Goal: Task Accomplishment & Management: Complete application form

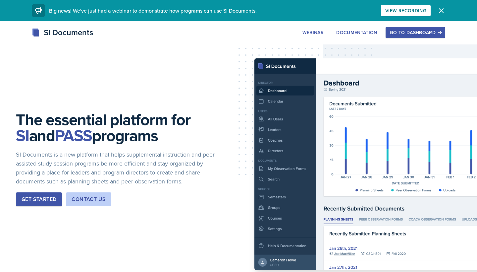
click at [435, 31] on div "Go to Dashboard" at bounding box center [415, 32] width 51 height 5
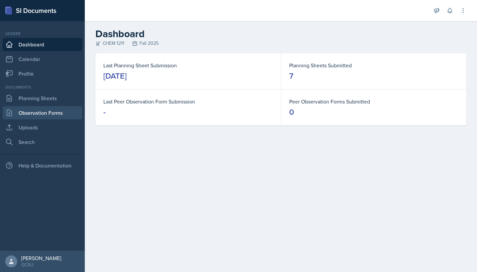
click at [39, 112] on link "Observation Forms" at bounding box center [43, 112] width 80 height 13
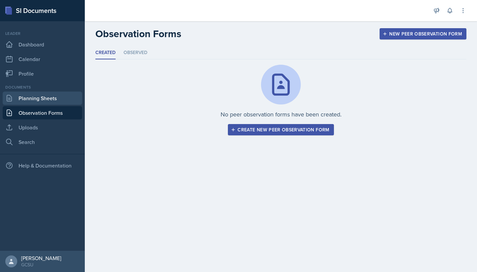
click at [40, 100] on link "Planning Sheets" at bounding box center [43, 98] width 80 height 13
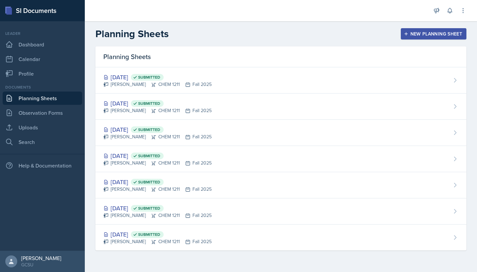
click at [412, 29] on button "New Planning Sheet" at bounding box center [434, 33] width 66 height 11
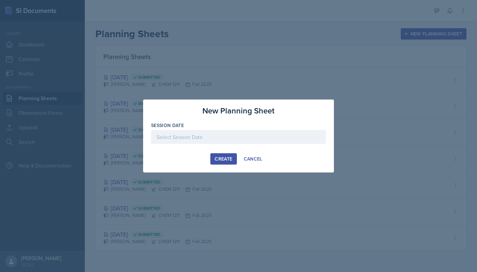
click at [245, 135] on div at bounding box center [238, 137] width 175 height 14
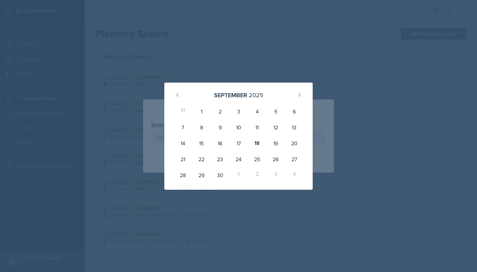
click at [261, 64] on div at bounding box center [238, 136] width 477 height 272
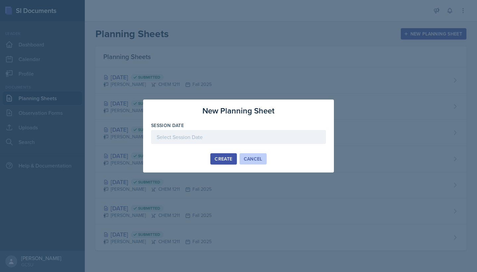
click at [252, 159] on div "Cancel" at bounding box center [253, 158] width 19 height 5
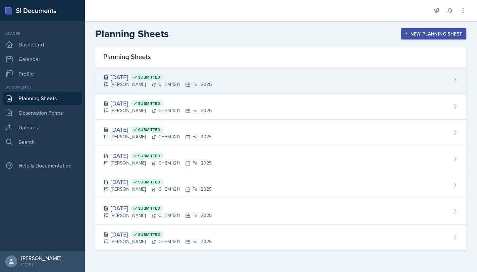
click at [160, 79] on span "Submitted" at bounding box center [149, 77] width 22 height 5
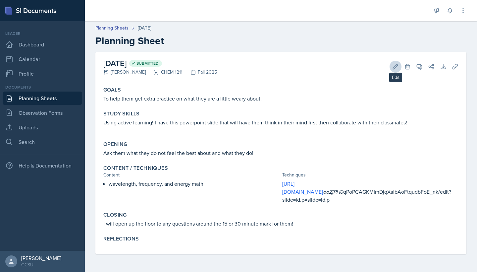
click at [397, 69] on icon at bounding box center [396, 66] width 7 height 7
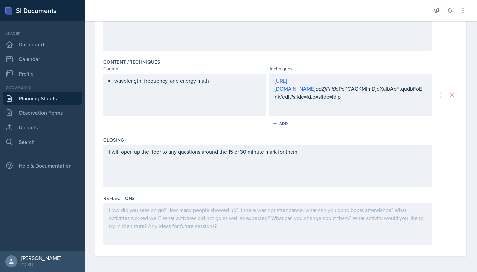
scroll to position [178, 0]
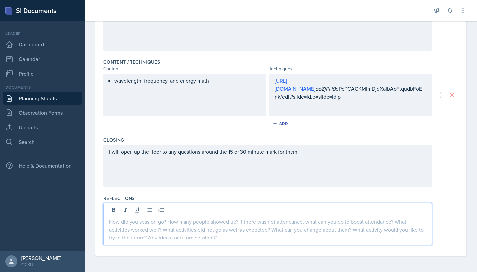
click at [185, 211] on div at bounding box center [267, 224] width 329 height 42
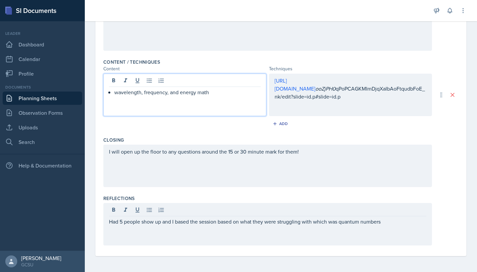
click at [231, 98] on div "wavelength, frequency, and energy math" at bounding box center [185, 100] width 152 height 24
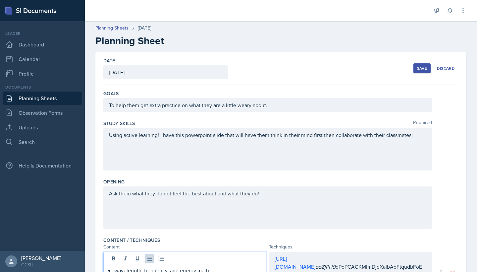
scroll to position [0, 0]
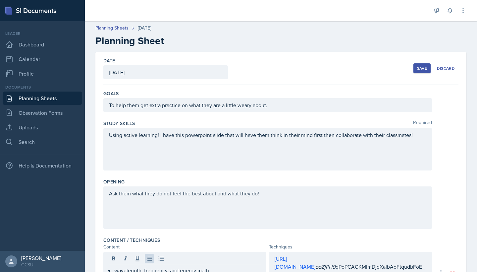
click at [419, 68] on div "Save" at bounding box center [422, 68] width 10 height 5
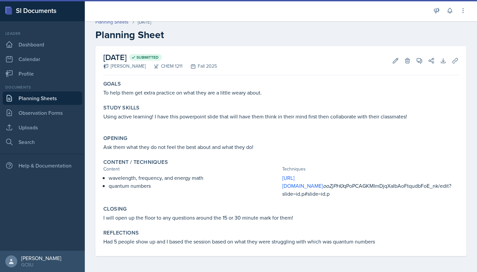
scroll to position [5, 0]
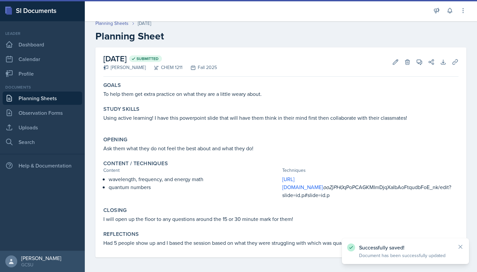
copy p "I will open up the floor to any questions around the 15 or 30 minute mark for t…"
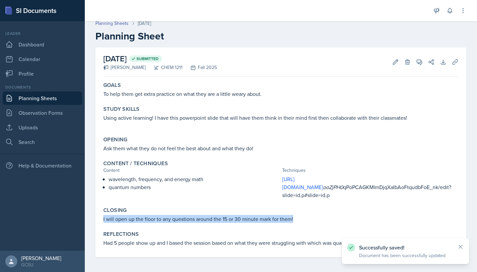
drag, startPoint x: 101, startPoint y: 217, endPoint x: 299, endPoint y: 217, distance: 197.9
click at [299, 217] on div "Closing I will open up the floor to any questions around the 15 or 30 minute ma…" at bounding box center [281, 214] width 361 height 21
copy p "I will open up the floor to any questions around the 15 or 30 minute mark for t…"
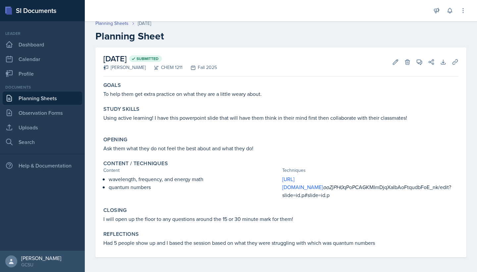
click at [387, 64] on div "Edit Delete" at bounding box center [399, 62] width 24 height 7
click at [397, 64] on icon at bounding box center [396, 62] width 7 height 7
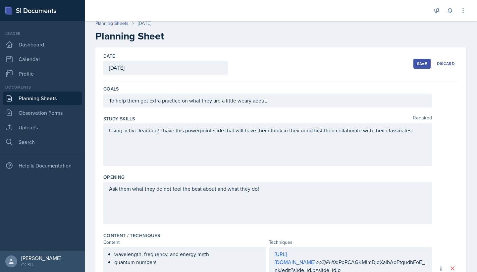
click at [153, 143] on div "Using active learning! I have this powerpoint slide that will have them think i…" at bounding box center [267, 144] width 329 height 42
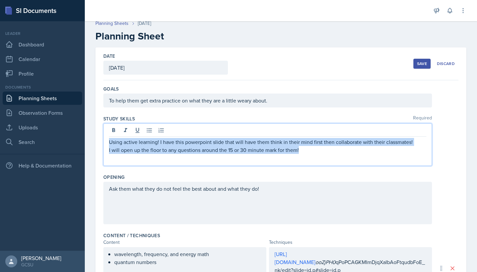
copy div "Using active learning! I have this powerpoint slide that will have them think i…"
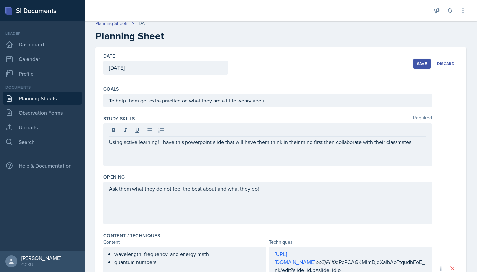
click at [51, 99] on link "Planning Sheets" at bounding box center [43, 98] width 80 height 13
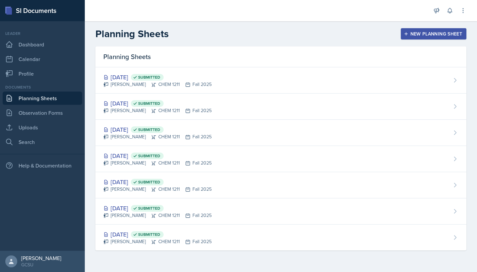
click at [429, 33] on div "New Planning Sheet" at bounding box center [433, 33] width 57 height 5
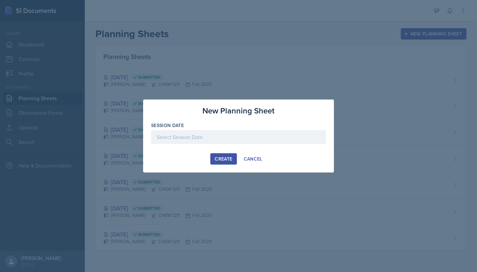
click at [216, 143] on div at bounding box center [238, 137] width 175 height 14
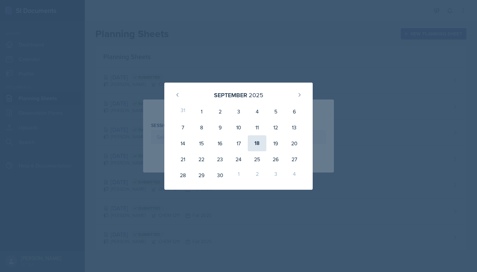
click at [255, 137] on div "18" at bounding box center [257, 143] width 19 height 16
type input "[DATE]"
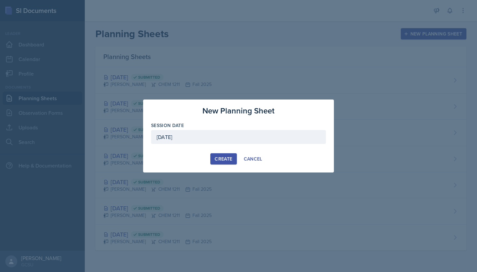
click at [216, 155] on button "Create" at bounding box center [224, 158] width 26 height 11
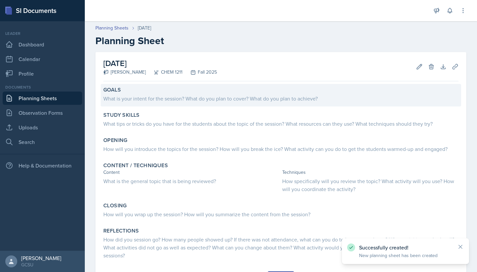
click at [157, 93] on div "What is your intent for the session? What do you plan to cover? What do you pla…" at bounding box center [280, 97] width 355 height 9
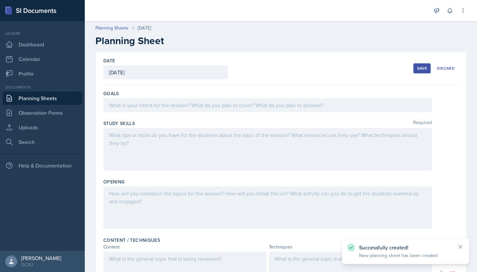
click at [144, 143] on div at bounding box center [267, 149] width 329 height 42
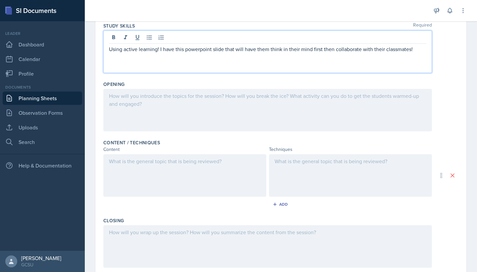
scroll to position [126, 0]
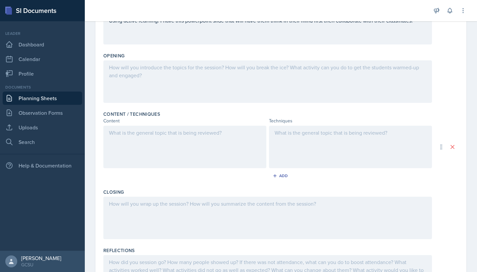
click at [175, 191] on div "Closing" at bounding box center [280, 192] width 355 height 7
click at [173, 202] on div at bounding box center [267, 218] width 329 height 42
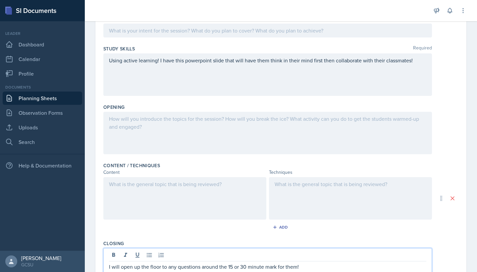
scroll to position [35, 0]
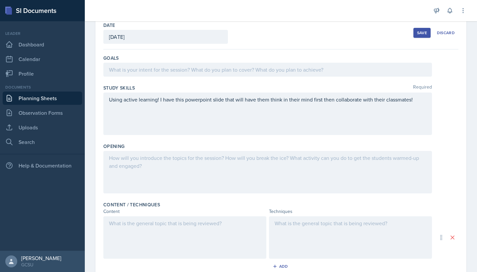
click at [165, 65] on div at bounding box center [267, 70] width 329 height 14
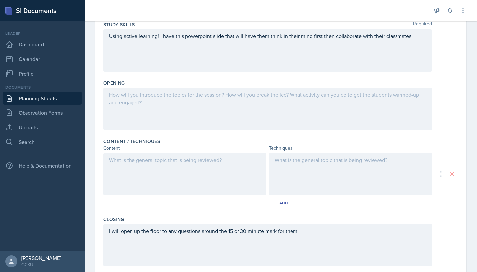
scroll to position [147, 0]
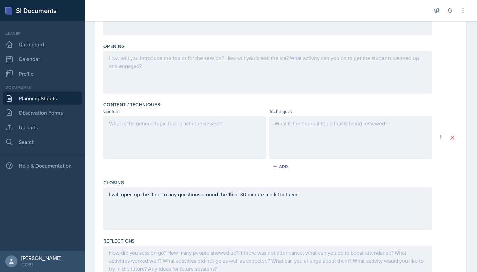
click at [170, 71] on div at bounding box center [267, 72] width 329 height 42
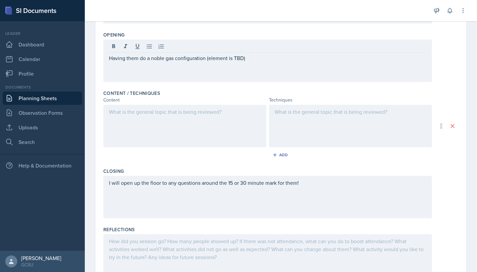
click at [203, 123] on div at bounding box center [184, 126] width 163 height 42
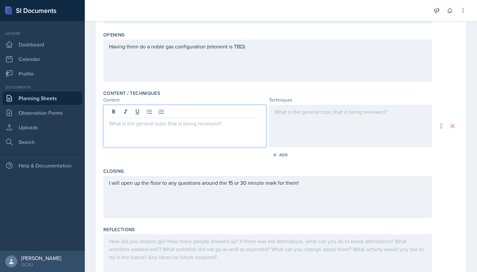
click at [300, 115] on div at bounding box center [350, 126] width 163 height 42
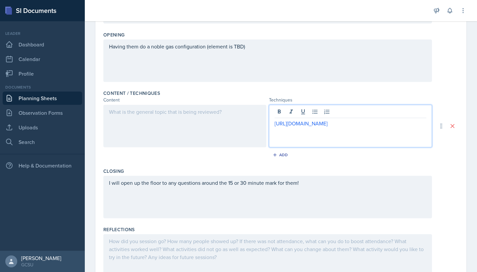
click at [190, 126] on div at bounding box center [184, 126] width 163 height 42
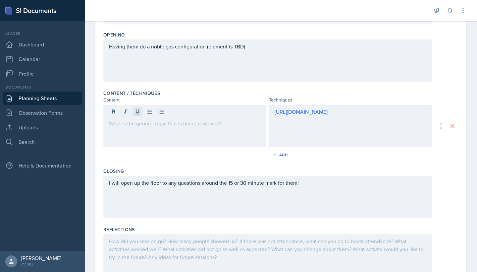
click at [138, 109] on icon at bounding box center [137, 111] width 7 height 7
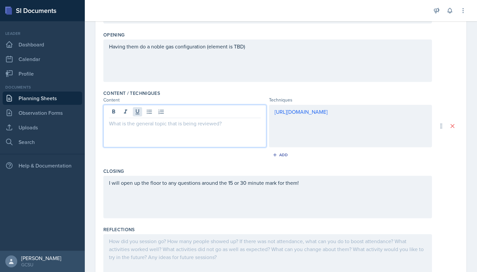
click at [139, 109] on icon at bounding box center [137, 111] width 7 height 7
click at [148, 110] on icon at bounding box center [149, 112] width 5 height 4
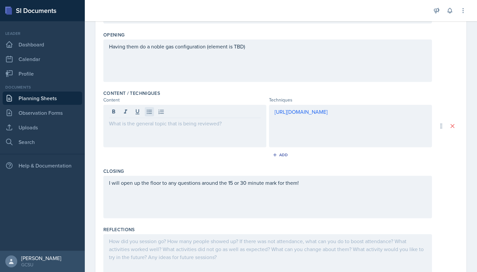
click at [149, 114] on icon at bounding box center [149, 111] width 7 height 7
click at [151, 113] on icon at bounding box center [149, 111] width 7 height 7
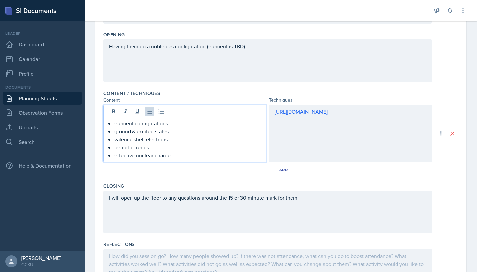
click at [157, 173] on div "Add" at bounding box center [280, 171] width 355 height 13
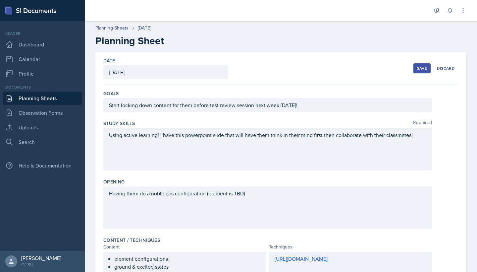
scroll to position [0, 0]
click at [414, 65] on button "Save" at bounding box center [422, 68] width 17 height 10
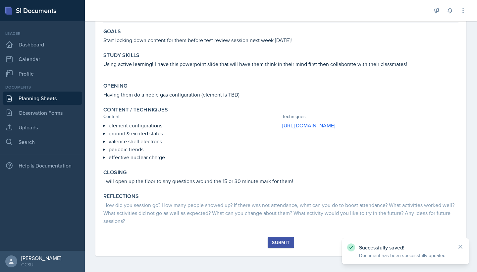
scroll to position [58, 0]
click at [287, 244] on div "Submit" at bounding box center [281, 242] width 18 height 5
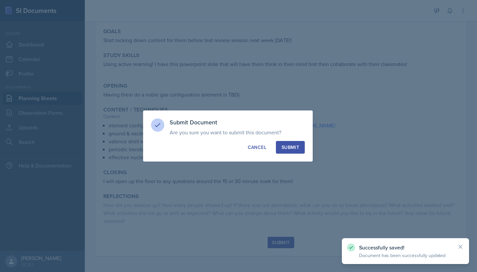
click at [301, 150] on button "Submit" at bounding box center [290, 147] width 29 height 13
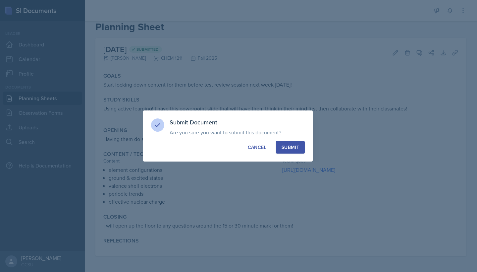
scroll to position [14, 0]
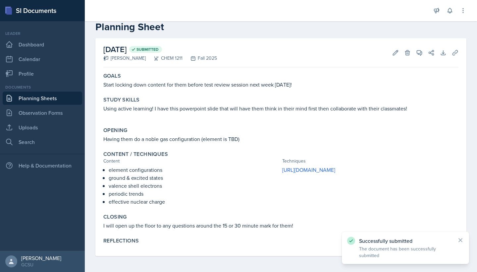
click at [459, 237] on icon at bounding box center [461, 240] width 7 height 7
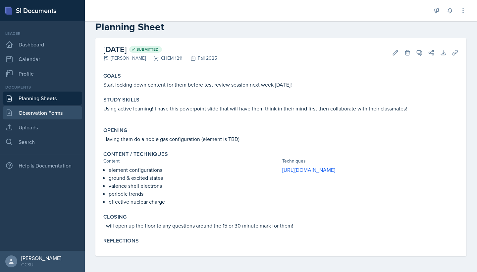
click at [45, 116] on link "Observation Forms" at bounding box center [43, 112] width 80 height 13
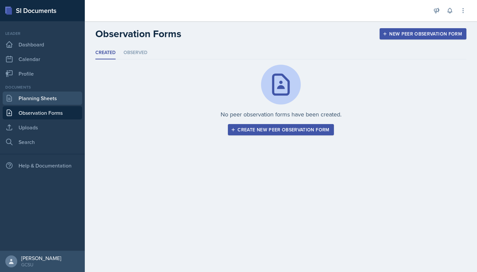
click at [43, 102] on link "Planning Sheets" at bounding box center [43, 98] width 80 height 13
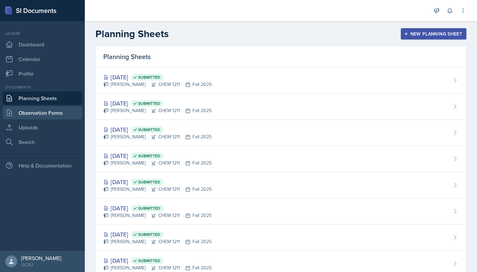
click at [49, 109] on link "Observation Forms" at bounding box center [43, 112] width 80 height 13
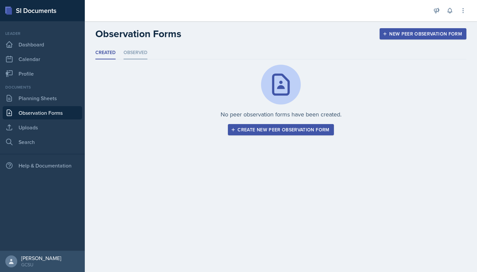
click at [137, 58] on li "Observed" at bounding box center [136, 52] width 24 height 13
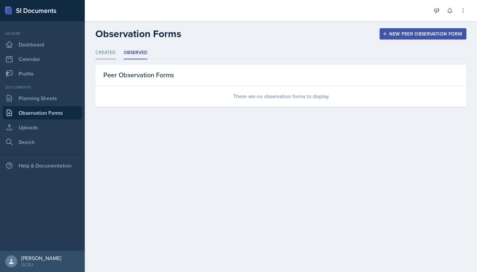
click at [111, 54] on li "Created" at bounding box center [105, 52] width 20 height 13
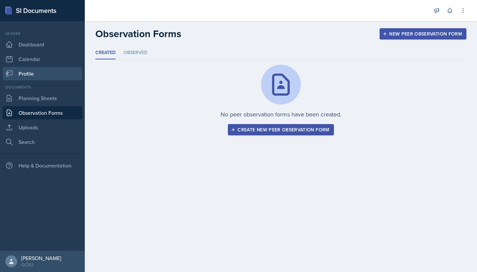
click at [42, 70] on link "Profile" at bounding box center [43, 73] width 80 height 13
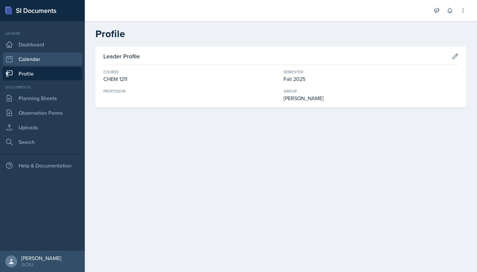
click at [41, 56] on link "Calendar" at bounding box center [43, 58] width 80 height 13
